Goal: Check status: Check status

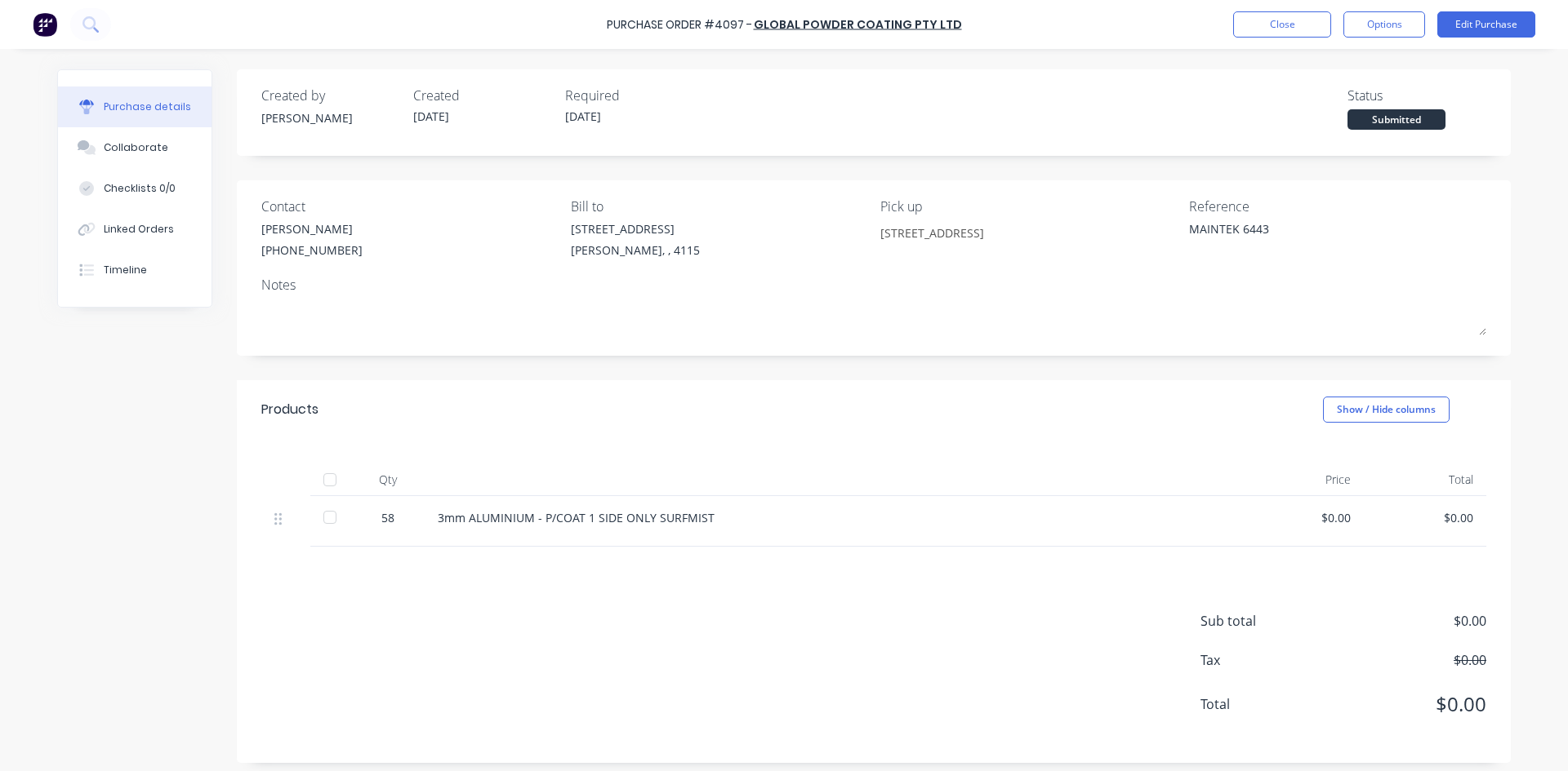
click at [569, 393] on div "Products Show / Hide columns" at bounding box center [873, 409] width 1273 height 58
click at [86, 31] on icon at bounding box center [90, 24] width 16 height 16
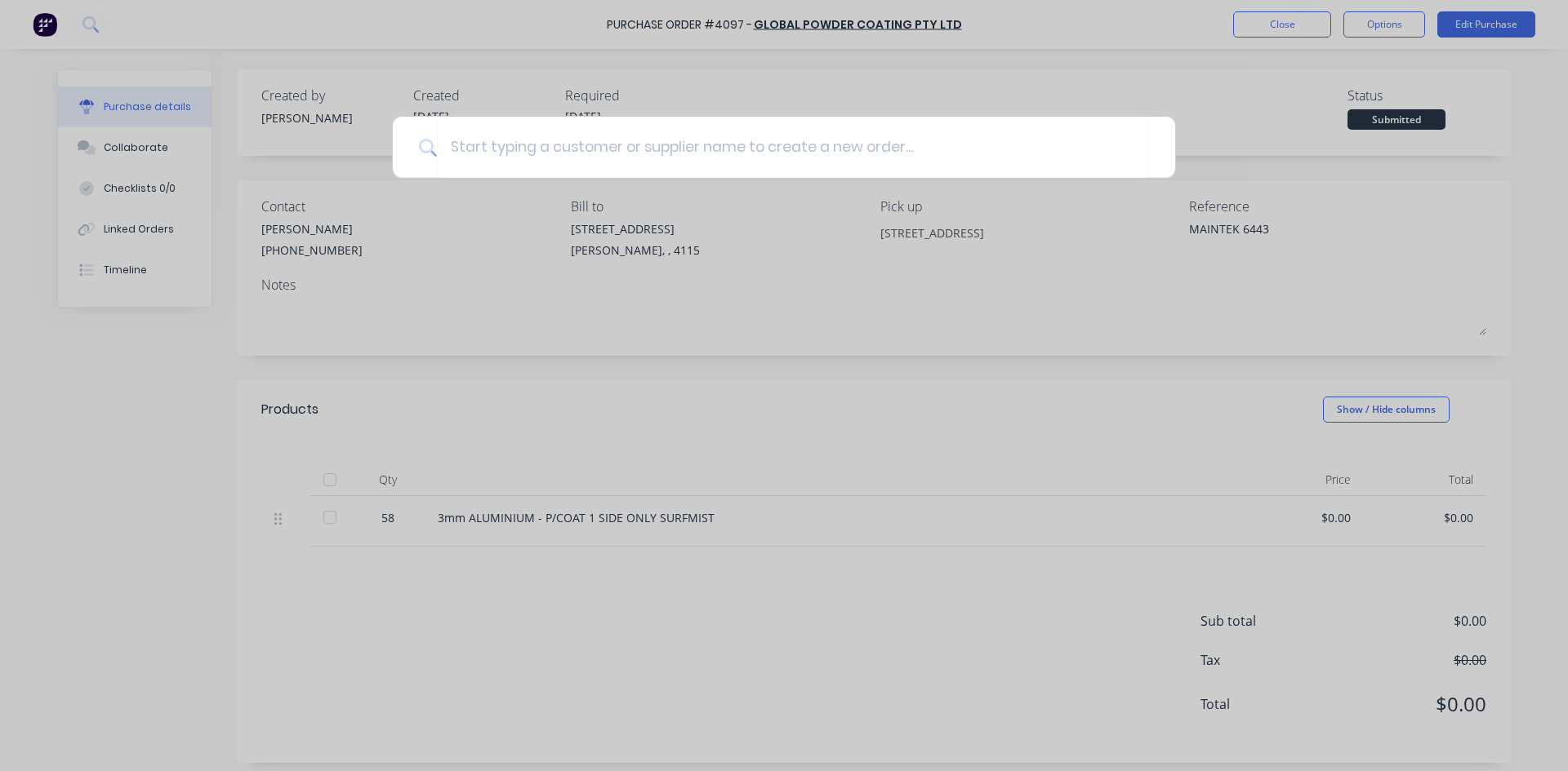
click at [556, 499] on div at bounding box center [784, 385] width 1568 height 771
type textarea "x"
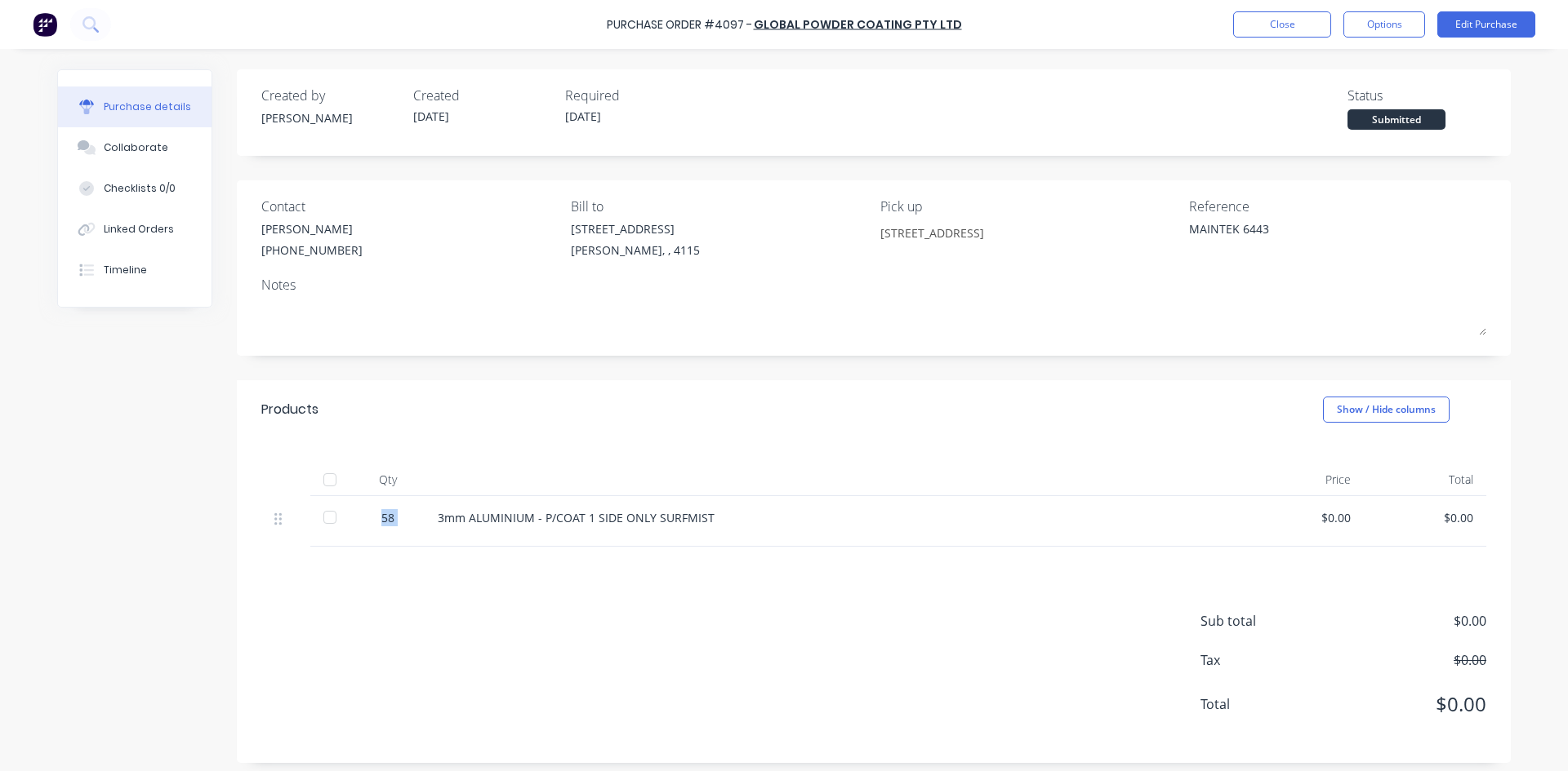
drag, startPoint x: 403, startPoint y: 520, endPoint x: 421, endPoint y: 520, distance: 18.0
click at [420, 521] on div "58 3mm ALUMINIUM - P/COAT 1 SIDE ONLY SURFMIST $0.00 $0.00" at bounding box center [873, 521] width 1224 height 51
drag, startPoint x: 93, startPoint y: 499, endPoint x: 327, endPoint y: 287, distance: 315.8
click at [93, 499] on div "Created by [PERSON_NAME] Created [DATE] Required [DATE] Status Submitted Contac…" at bounding box center [784, 416] width 1453 height 693
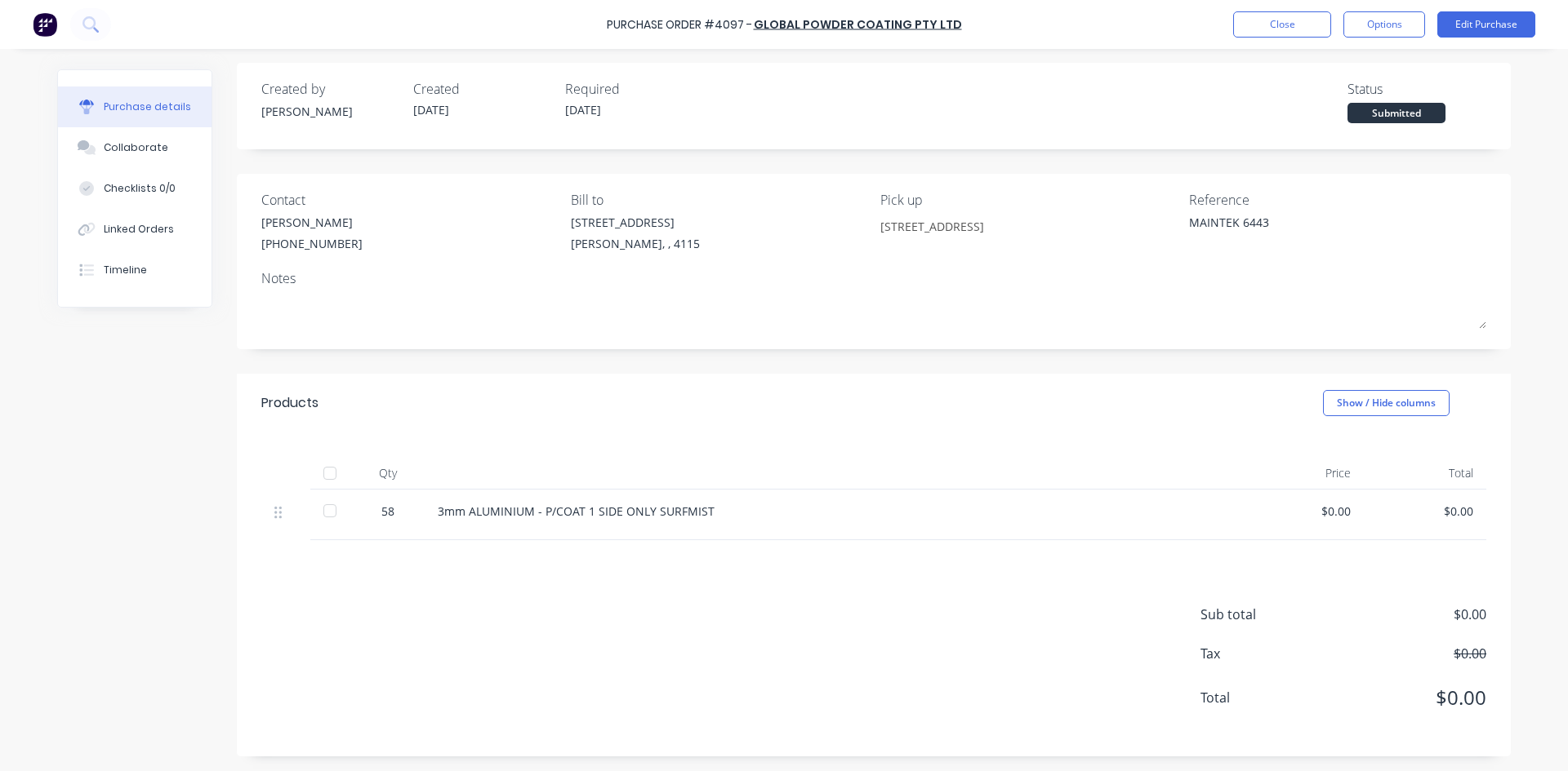
scroll to position [8, 0]
click at [47, 13] on div at bounding box center [44, 24] width 24 height 32
